Goal: Check status: Check status

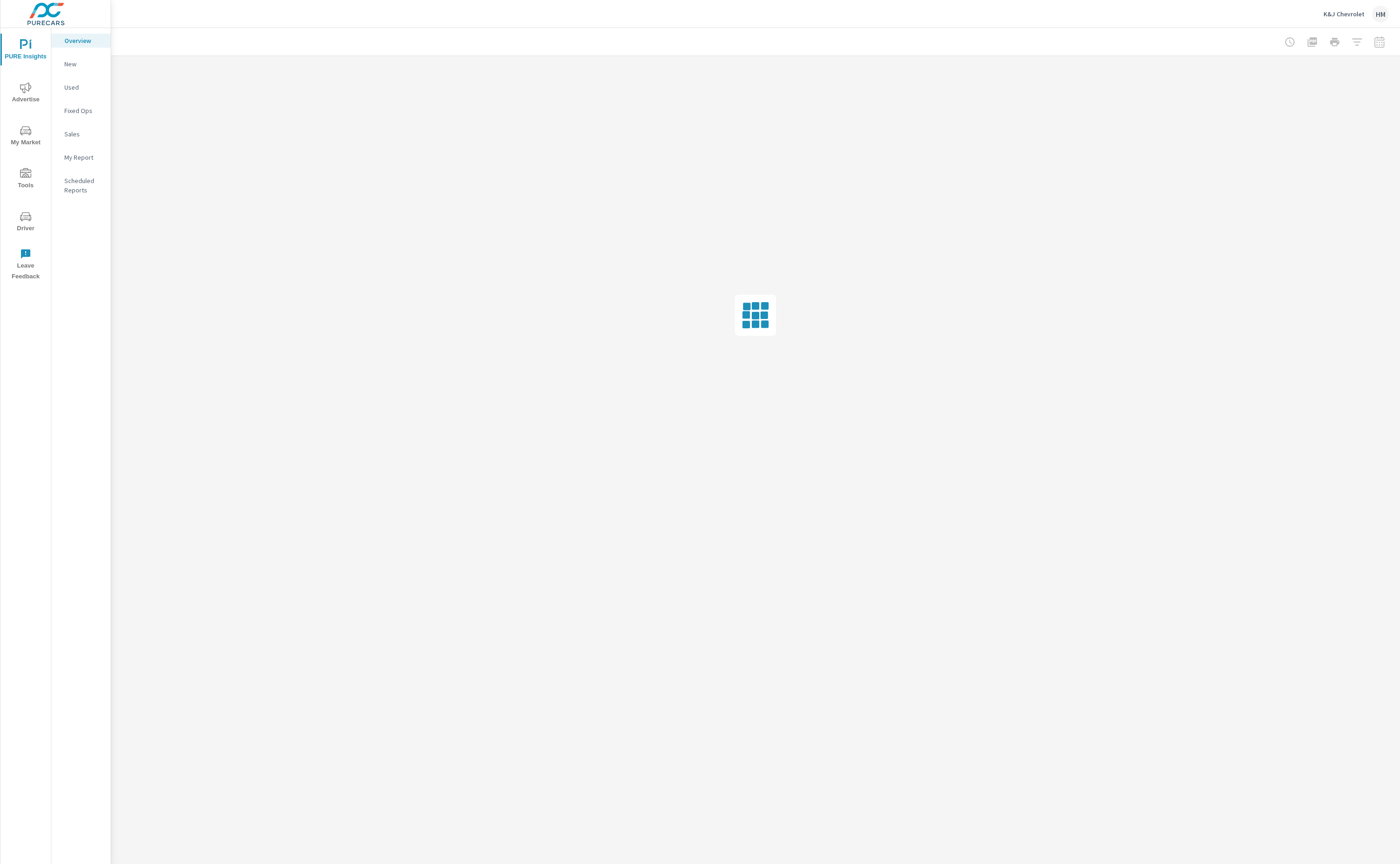
click at [29, 91] on icon "nav menu" at bounding box center [26, 88] width 11 height 11
click at [78, 44] on p "Overall" at bounding box center [83, 40] width 39 height 9
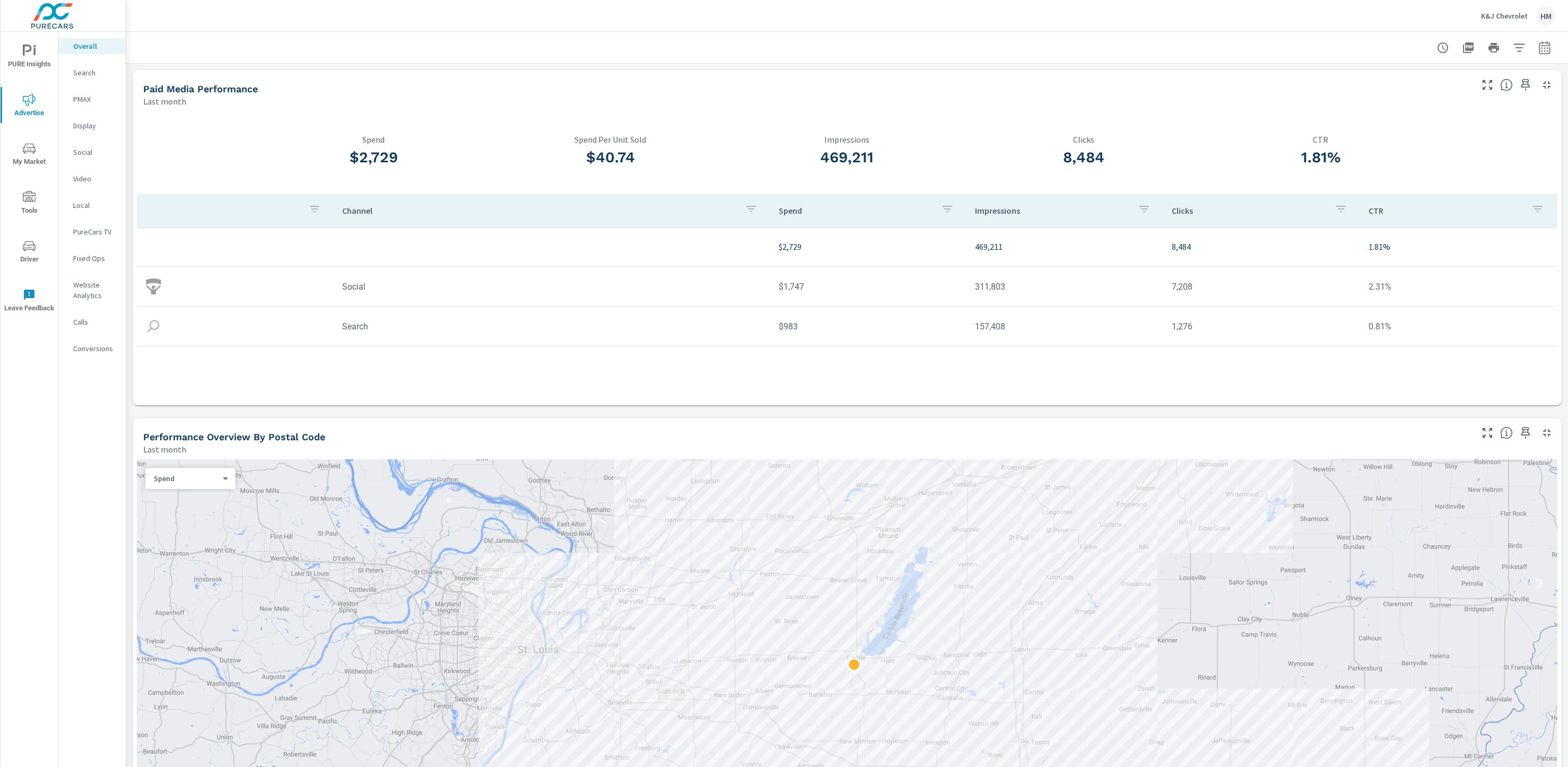
click at [1539, 43] on icon "button" at bounding box center [1545, 47] width 11 height 13
select select "custom"
click at [1424, 140] on input "[DATE]" at bounding box center [1417, 138] width 59 height 21
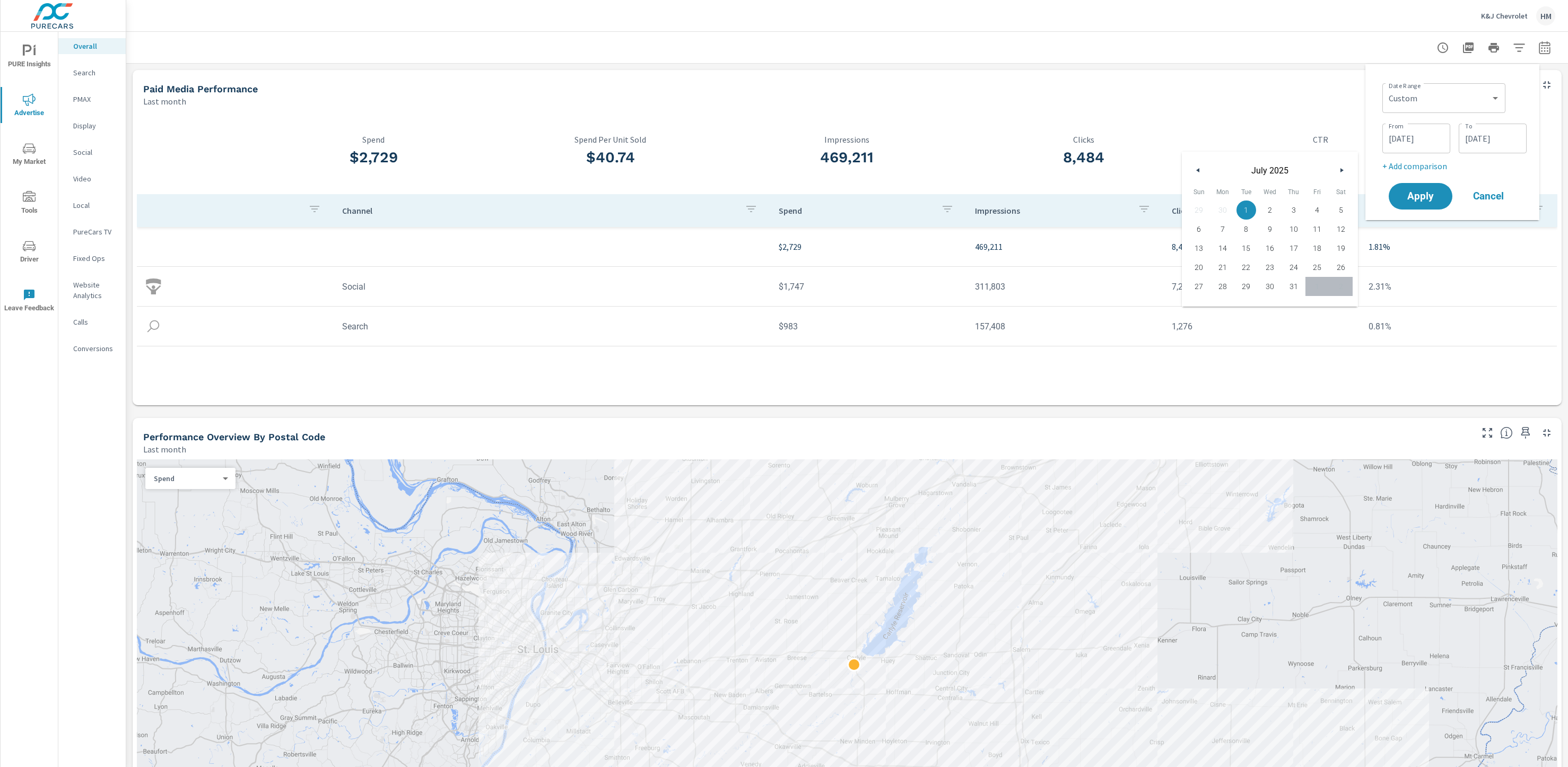
click at [1348, 169] on button "button" at bounding box center [1341, 170] width 13 height 13
click at [1348, 167] on button "button" at bounding box center [1341, 170] width 13 height 13
click at [1348, 169] on button "button" at bounding box center [1341, 170] width 13 height 13
click at [1485, 133] on input "[DATE]" at bounding box center [1493, 138] width 59 height 21
click at [1435, 163] on div "[DATE]" at bounding box center [1346, 168] width 176 height 32
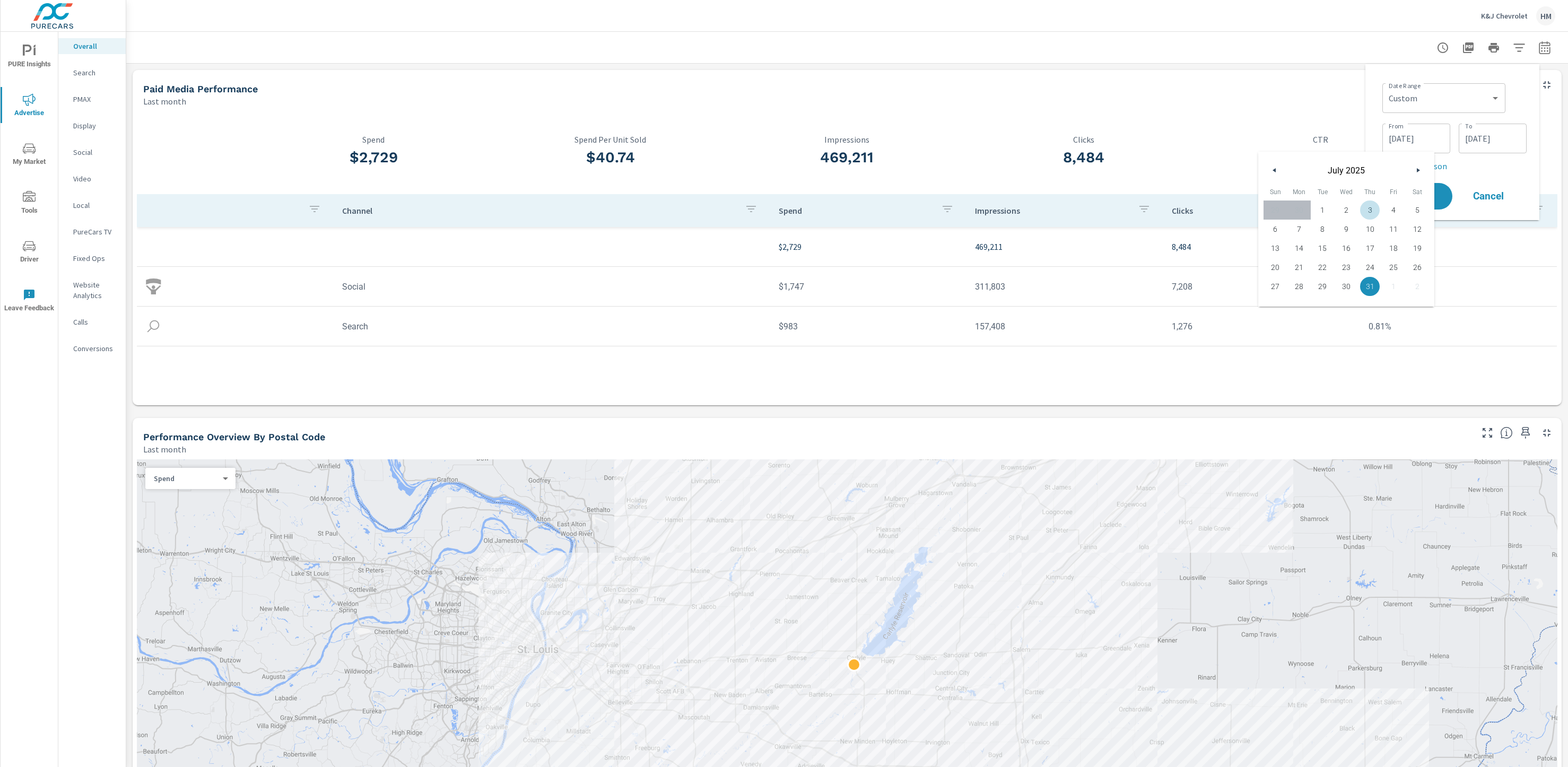
click at [1422, 170] on icon "button" at bounding box center [1419, 170] width 6 height 4
click at [1406, 274] on span "22" at bounding box center [1394, 267] width 24 height 14
type input "[DATE]"
click at [1427, 137] on input "[DATE]" at bounding box center [1417, 138] width 59 height 21
click at [1346, 170] on icon "button" at bounding box center [1343, 170] width 6 height 4
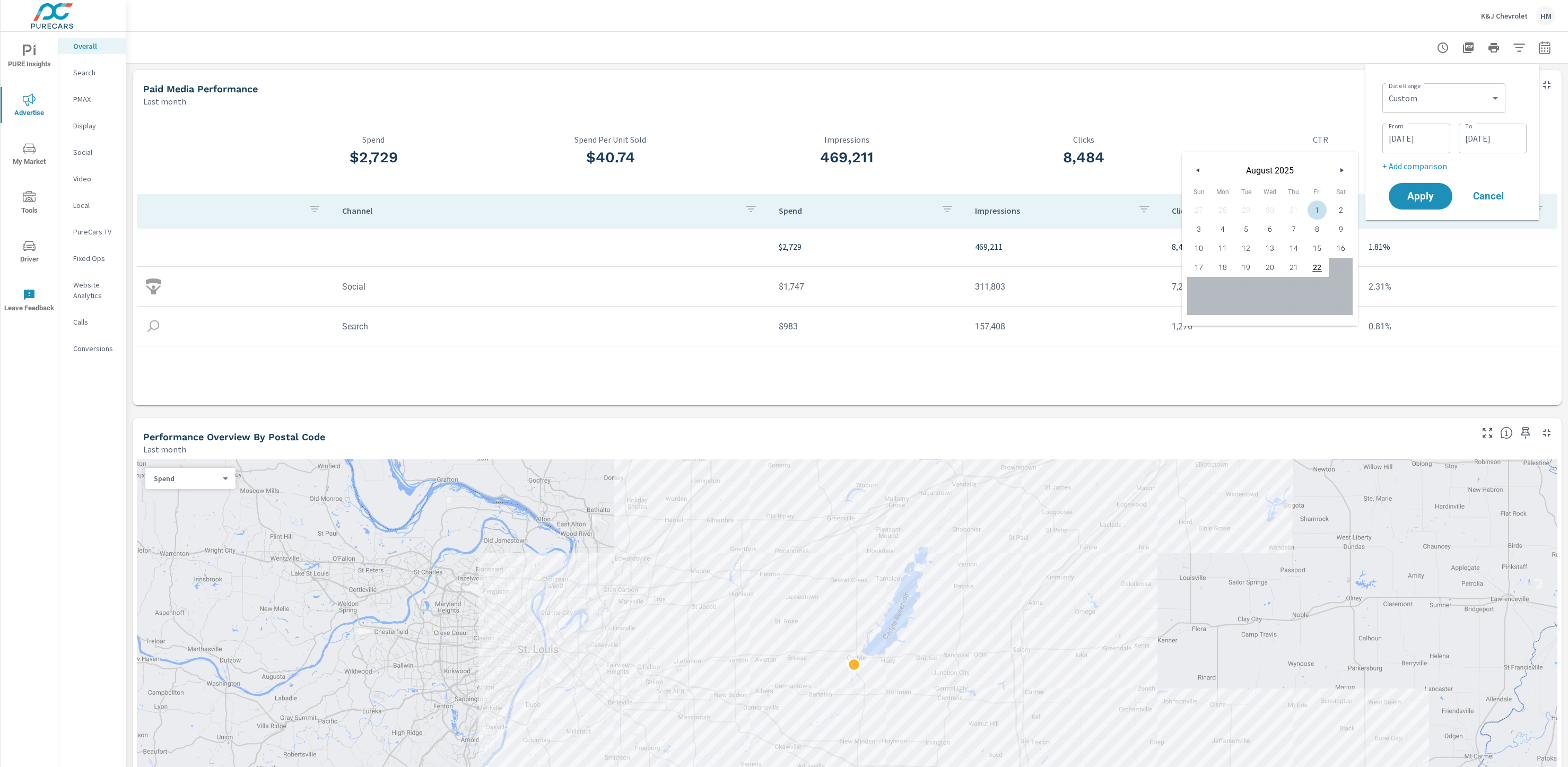
click at [1330, 216] on span "1" at bounding box center [1317, 210] width 24 height 14
type input "[DATE]"
click at [1527, 101] on div "Date Range Custom [DATE] Last week Last 7 days Last 14 days Last 30 days Last 4…" at bounding box center [1452, 142] width 157 height 139
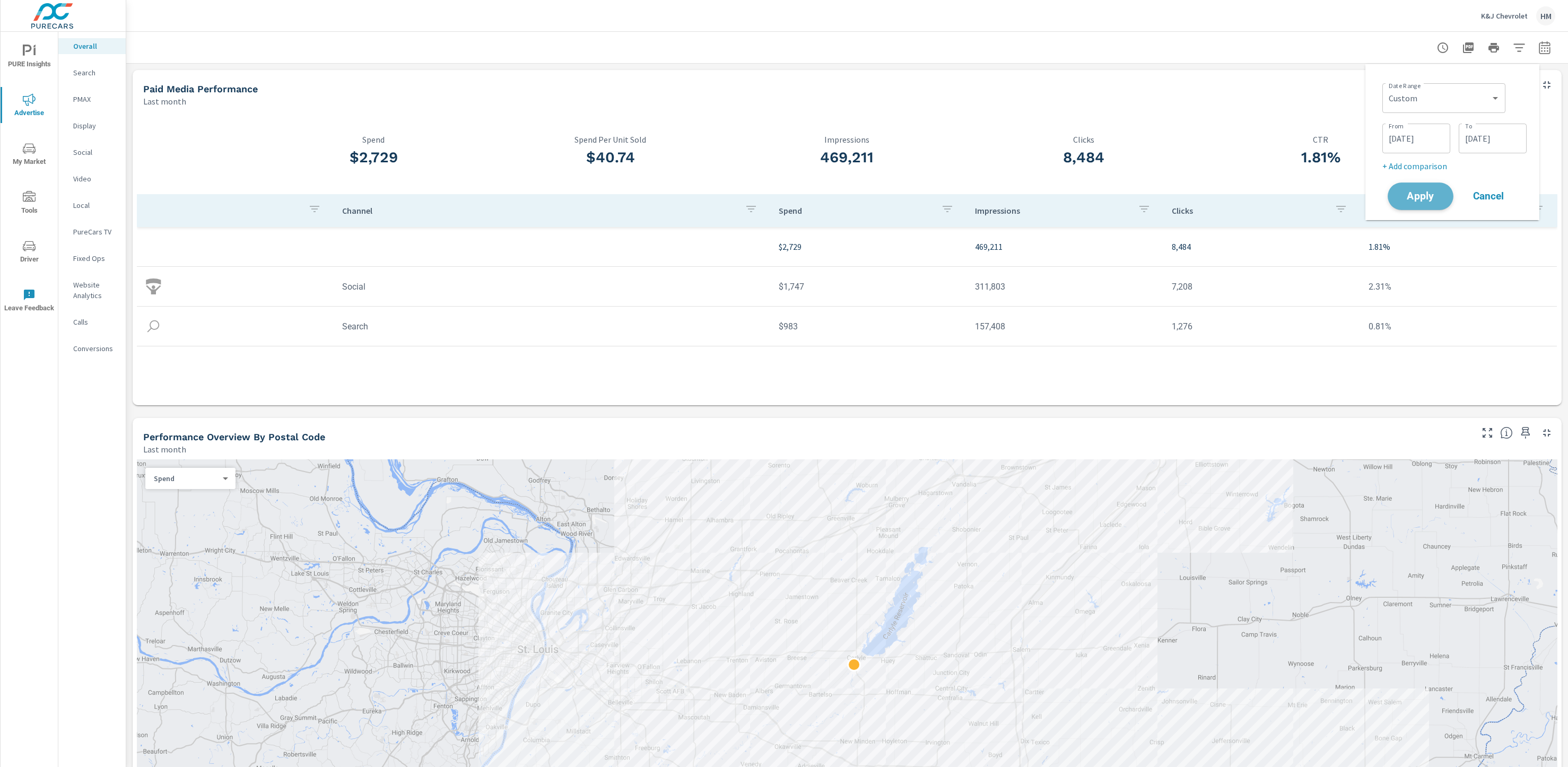
click at [1420, 201] on span "Apply" at bounding box center [1420, 196] width 43 height 10
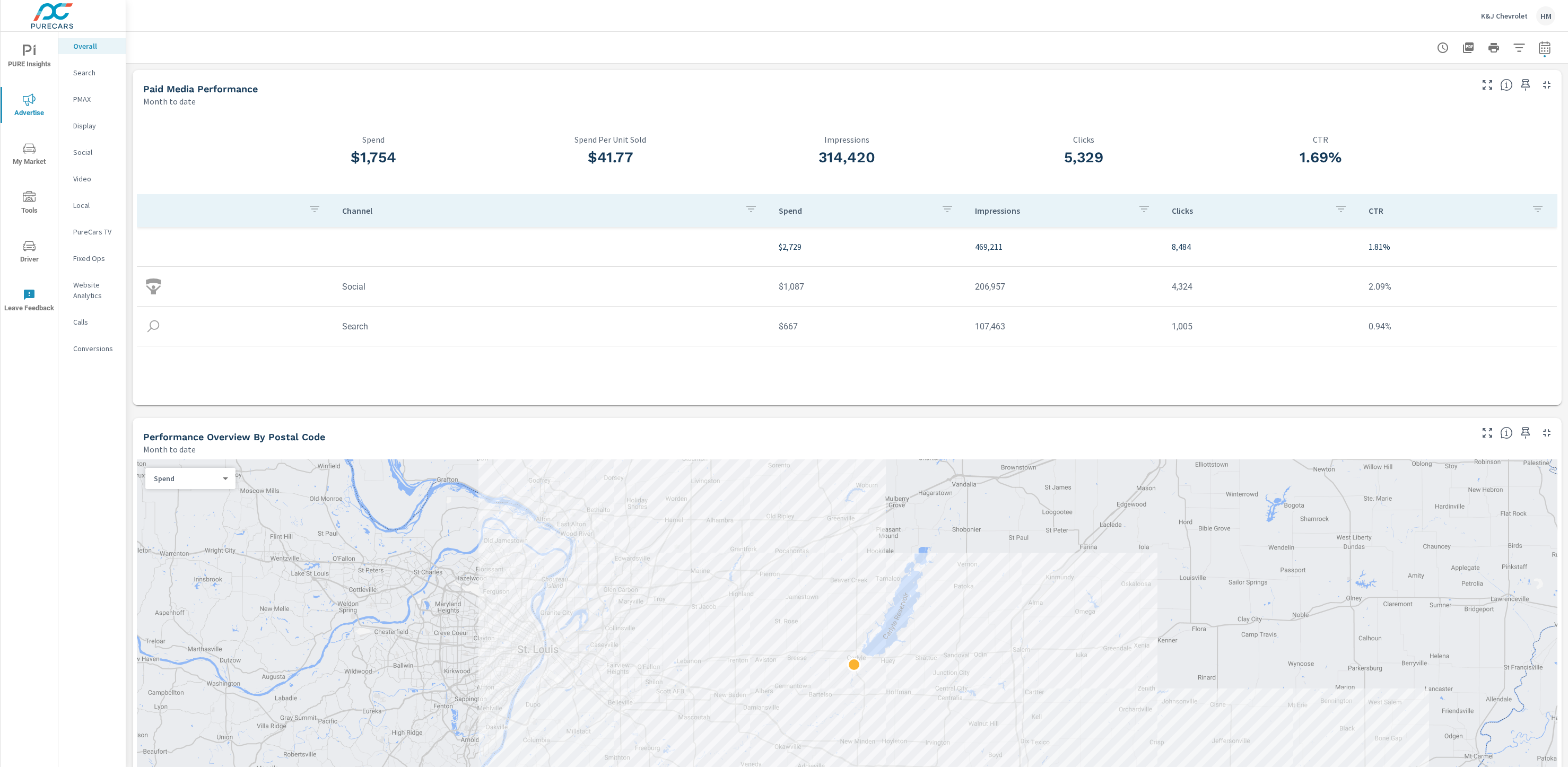
scroll to position [960, 0]
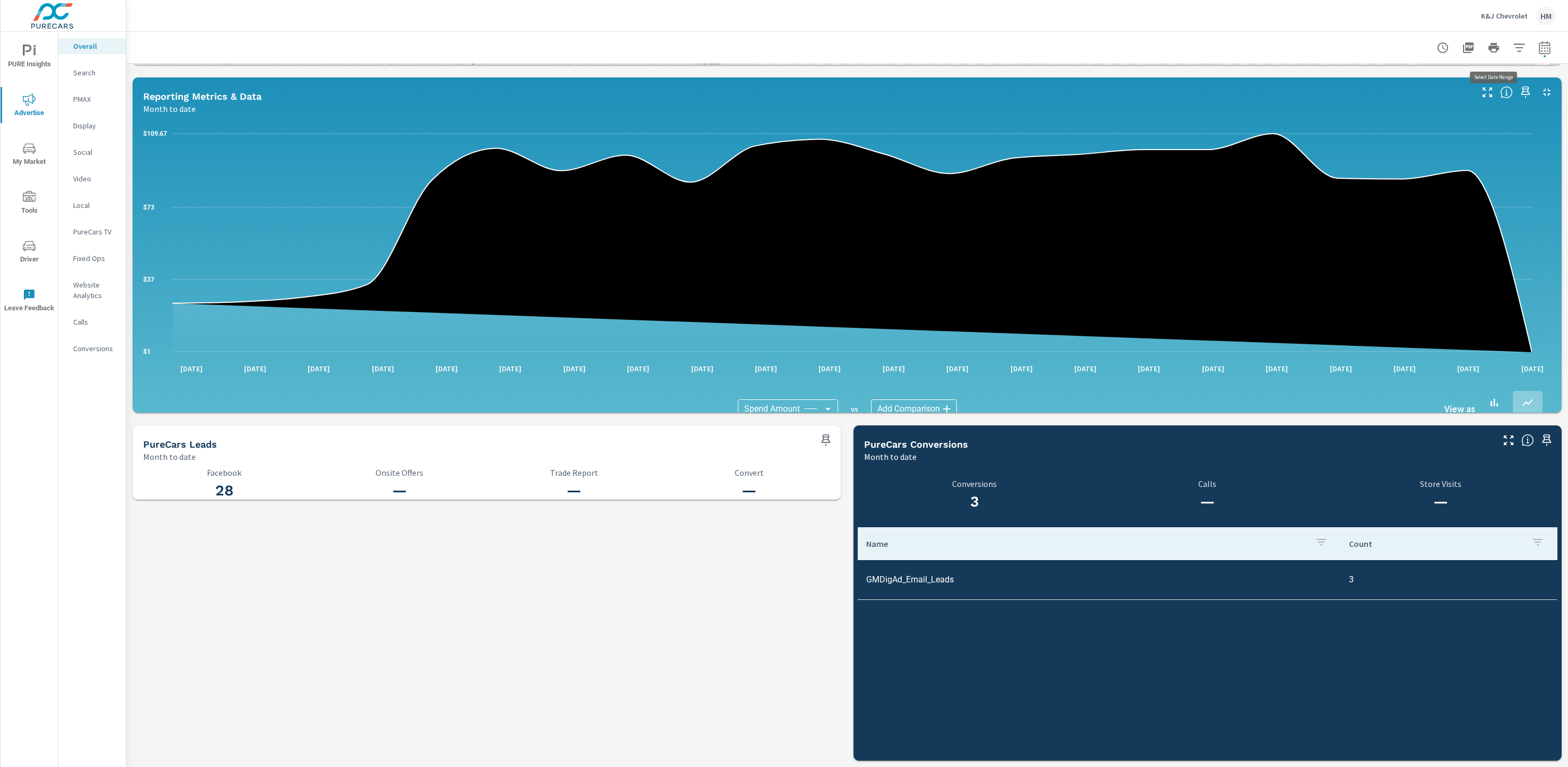
click at [1539, 43] on icon "button" at bounding box center [1545, 47] width 11 height 13
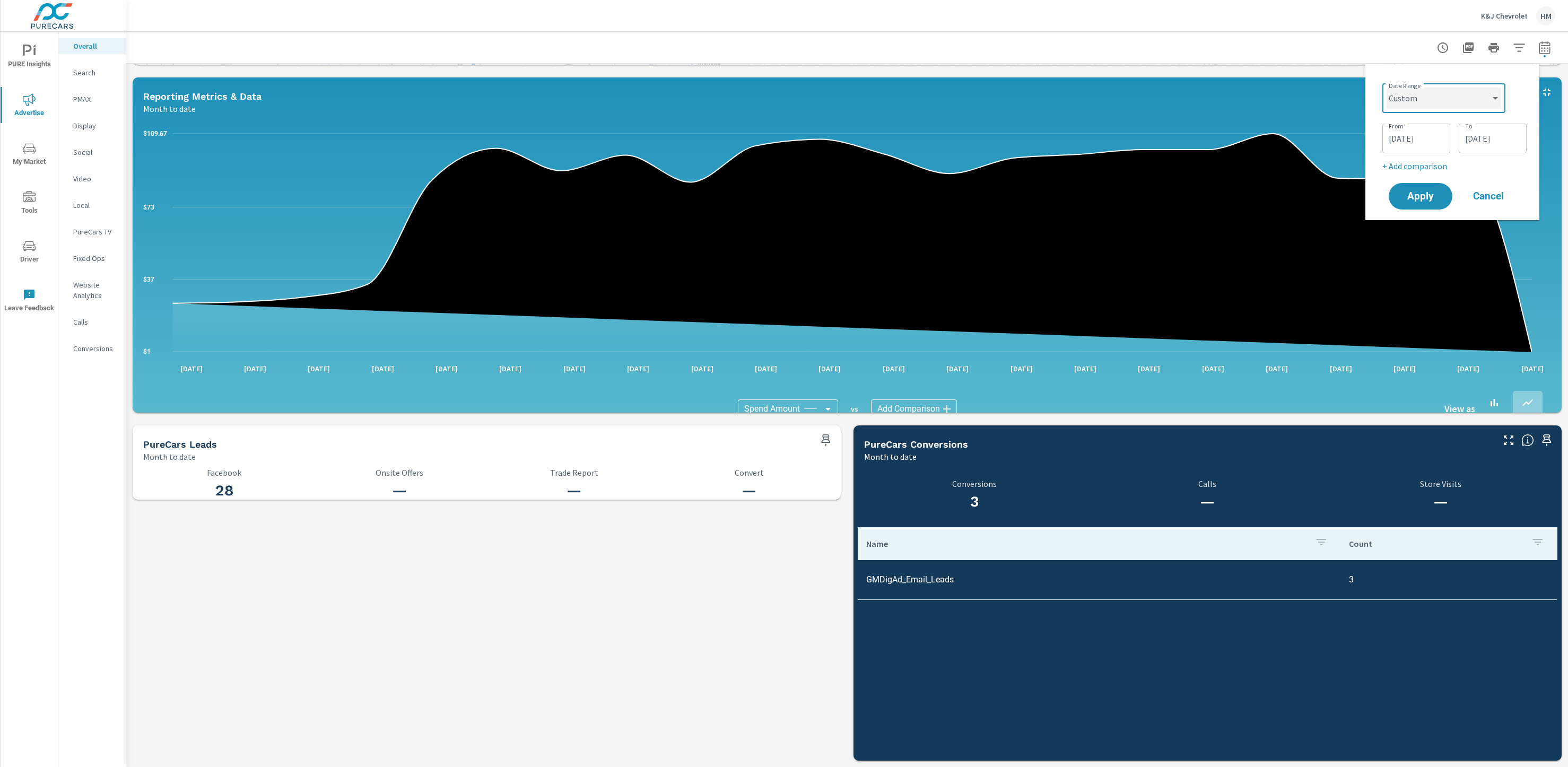
select select "Last month"
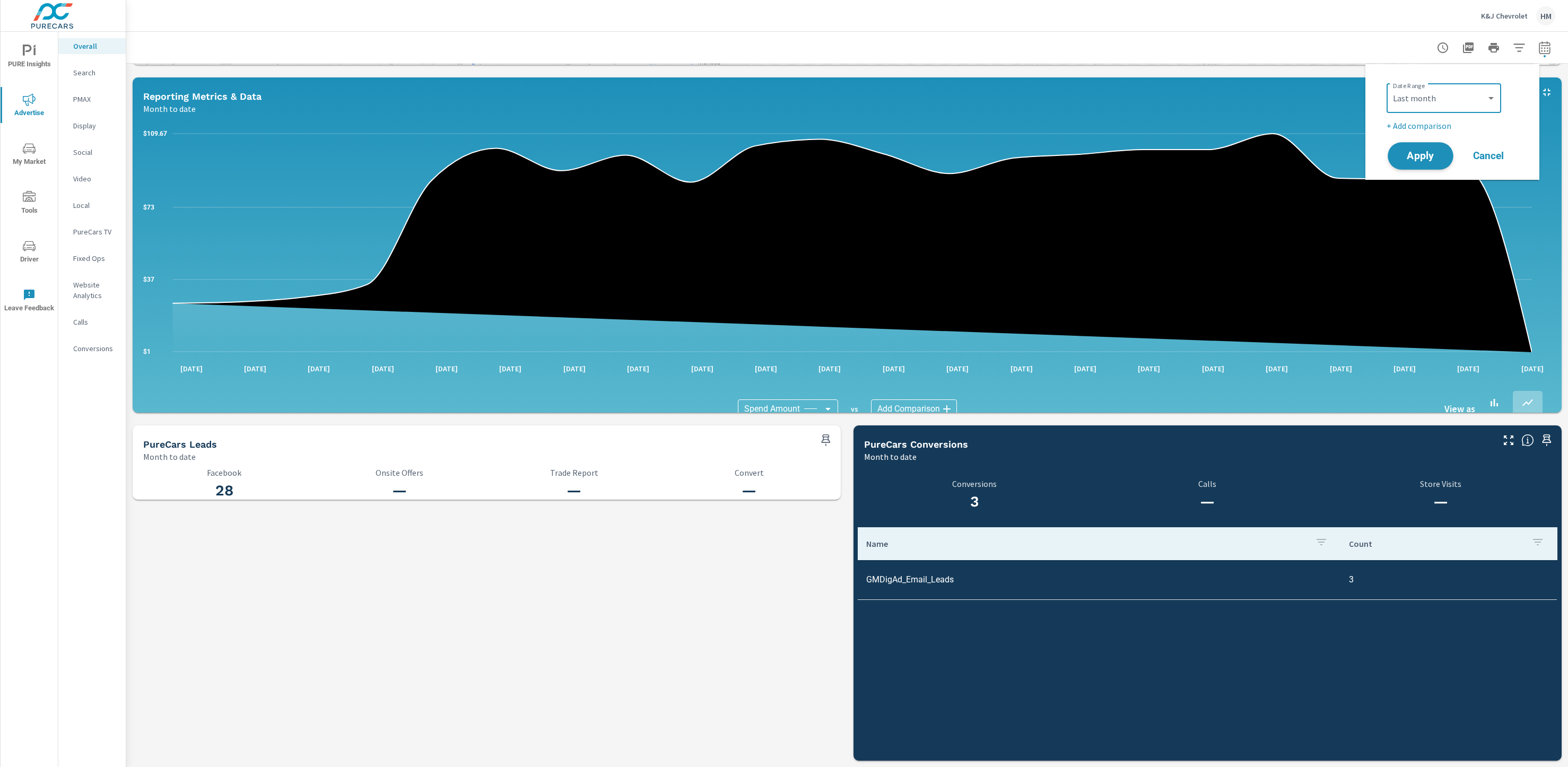
click at [1417, 154] on span "Apply" at bounding box center [1420, 156] width 43 height 10
